Goal: Entertainment & Leisure: Consume media (video, audio)

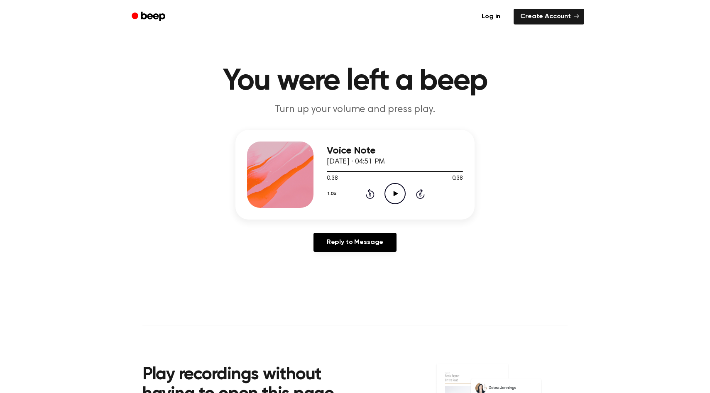
click at [397, 188] on icon "Play Audio" at bounding box center [394, 193] width 21 height 21
click at [396, 187] on icon "Play Audio" at bounding box center [394, 193] width 21 height 21
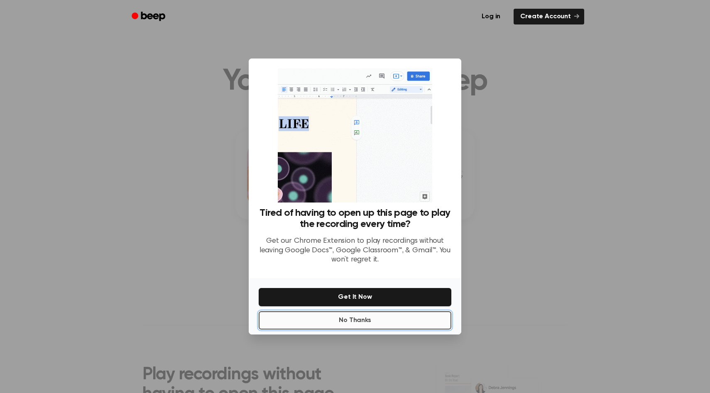
click at [373, 321] on button "No Thanks" at bounding box center [355, 320] width 193 height 18
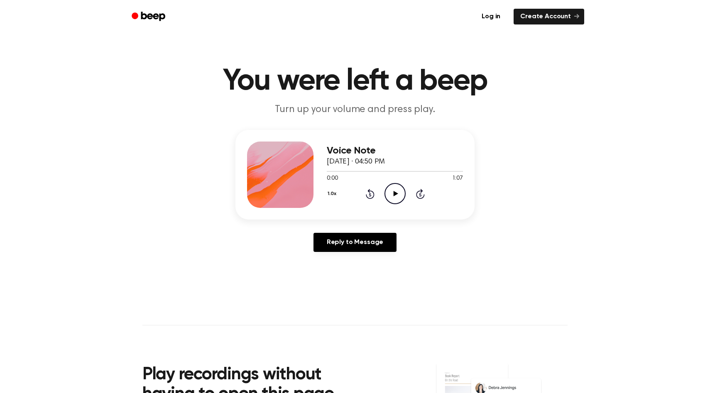
click at [394, 193] on icon at bounding box center [395, 193] width 5 height 5
click at [401, 196] on icon "Pause Audio" at bounding box center [394, 193] width 21 height 21
click at [401, 196] on icon "Play Audio" at bounding box center [394, 193] width 21 height 21
click at [455, 271] on main "You were left a beep Turn up your volume and press play. Voice Note August 20, …" at bounding box center [355, 256] width 710 height 512
click at [399, 195] on icon "Play Audio" at bounding box center [394, 193] width 21 height 21
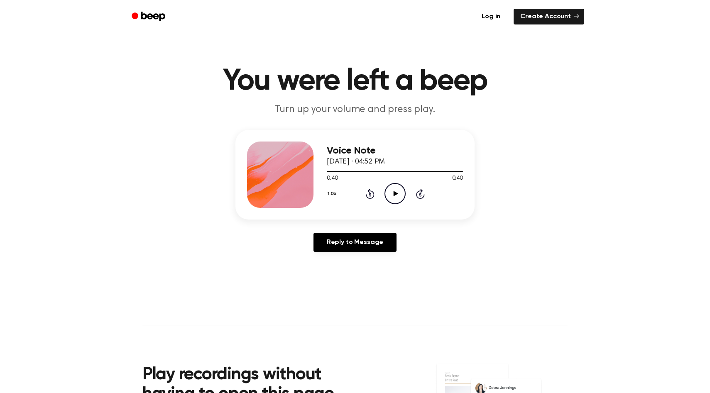
click at [389, 194] on icon "Play Audio" at bounding box center [394, 193] width 21 height 21
click at [393, 191] on icon "Play Audio" at bounding box center [394, 193] width 21 height 21
click at [394, 191] on icon "Play Audio" at bounding box center [394, 193] width 21 height 21
click at [393, 194] on icon at bounding box center [395, 193] width 5 height 5
click at [396, 195] on icon "Play Audio" at bounding box center [394, 193] width 21 height 21
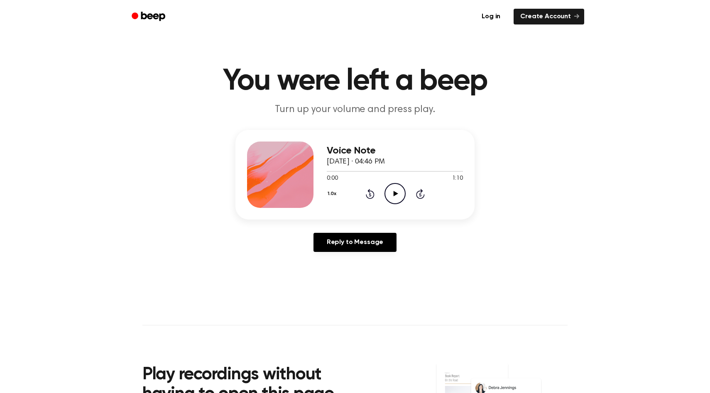
click at [397, 196] on icon "Play Audio" at bounding box center [394, 193] width 21 height 21
click at [394, 182] on div "0:00 0:59" at bounding box center [395, 178] width 136 height 9
click at [395, 192] on icon "Play Audio" at bounding box center [394, 193] width 21 height 21
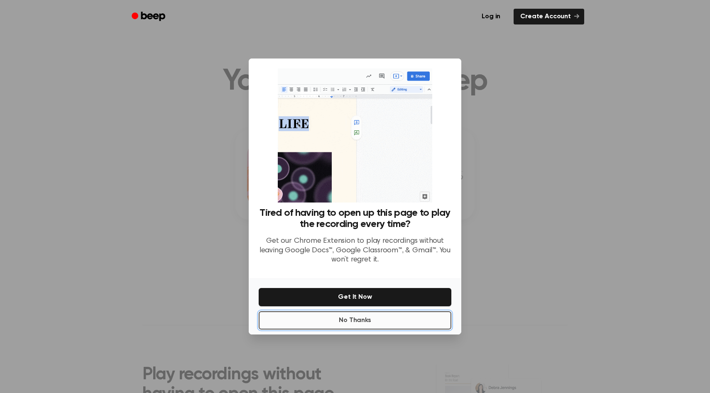
click at [405, 317] on button "No Thanks" at bounding box center [355, 320] width 193 height 18
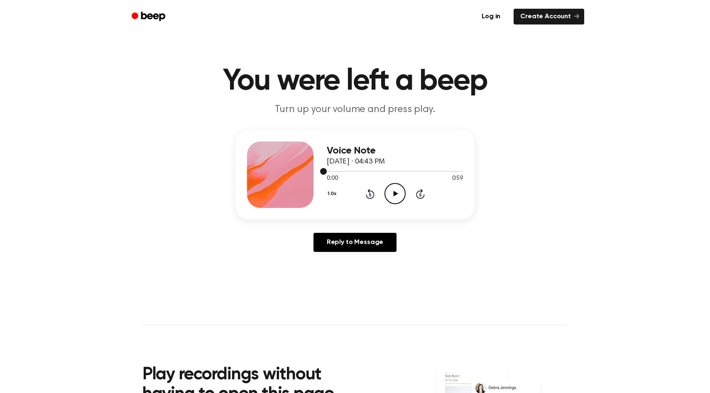
click at [393, 191] on icon "Play Audio" at bounding box center [394, 193] width 21 height 21
